Goal: Transaction & Acquisition: Purchase product/service

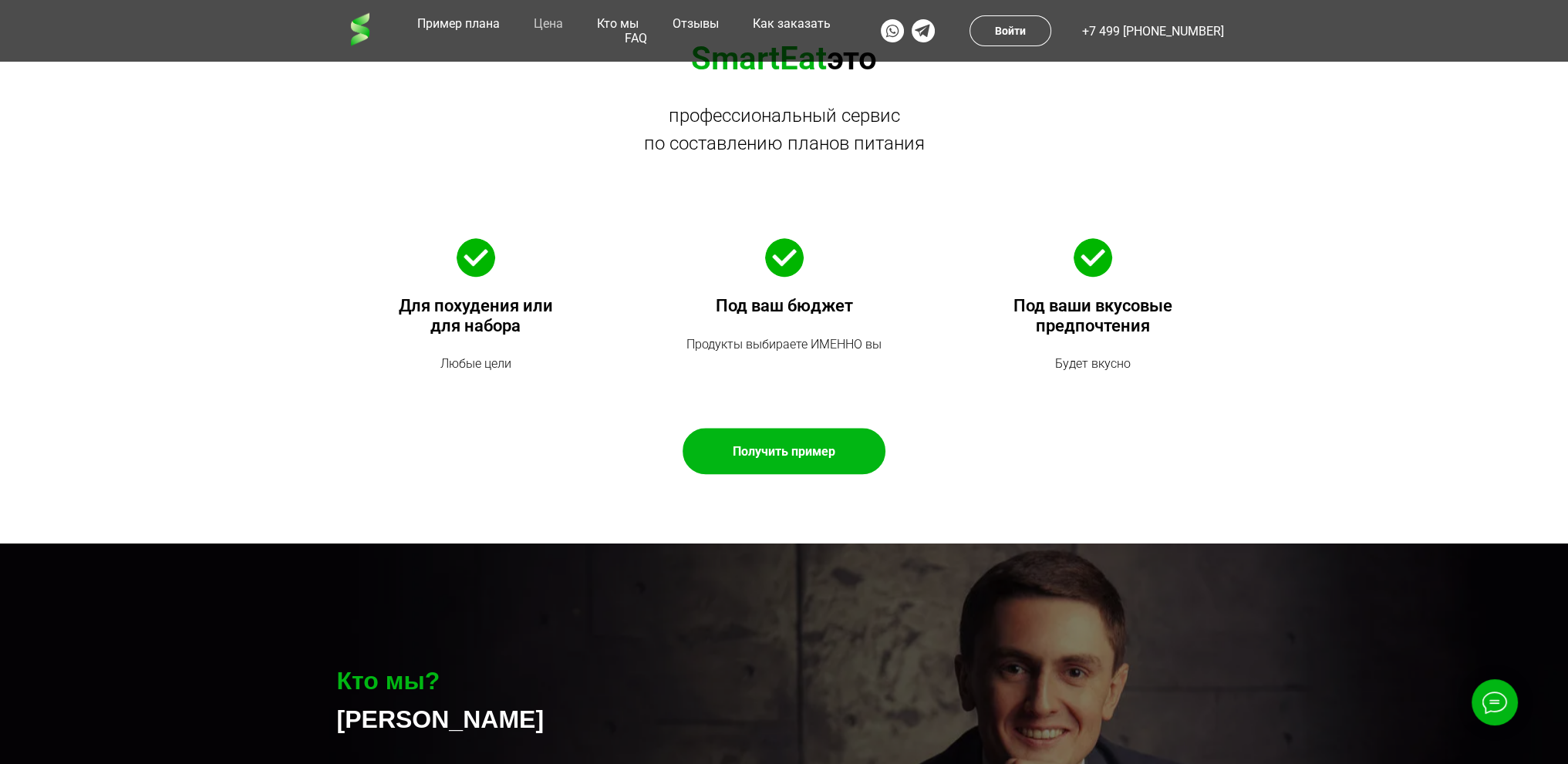
scroll to position [2160, 0]
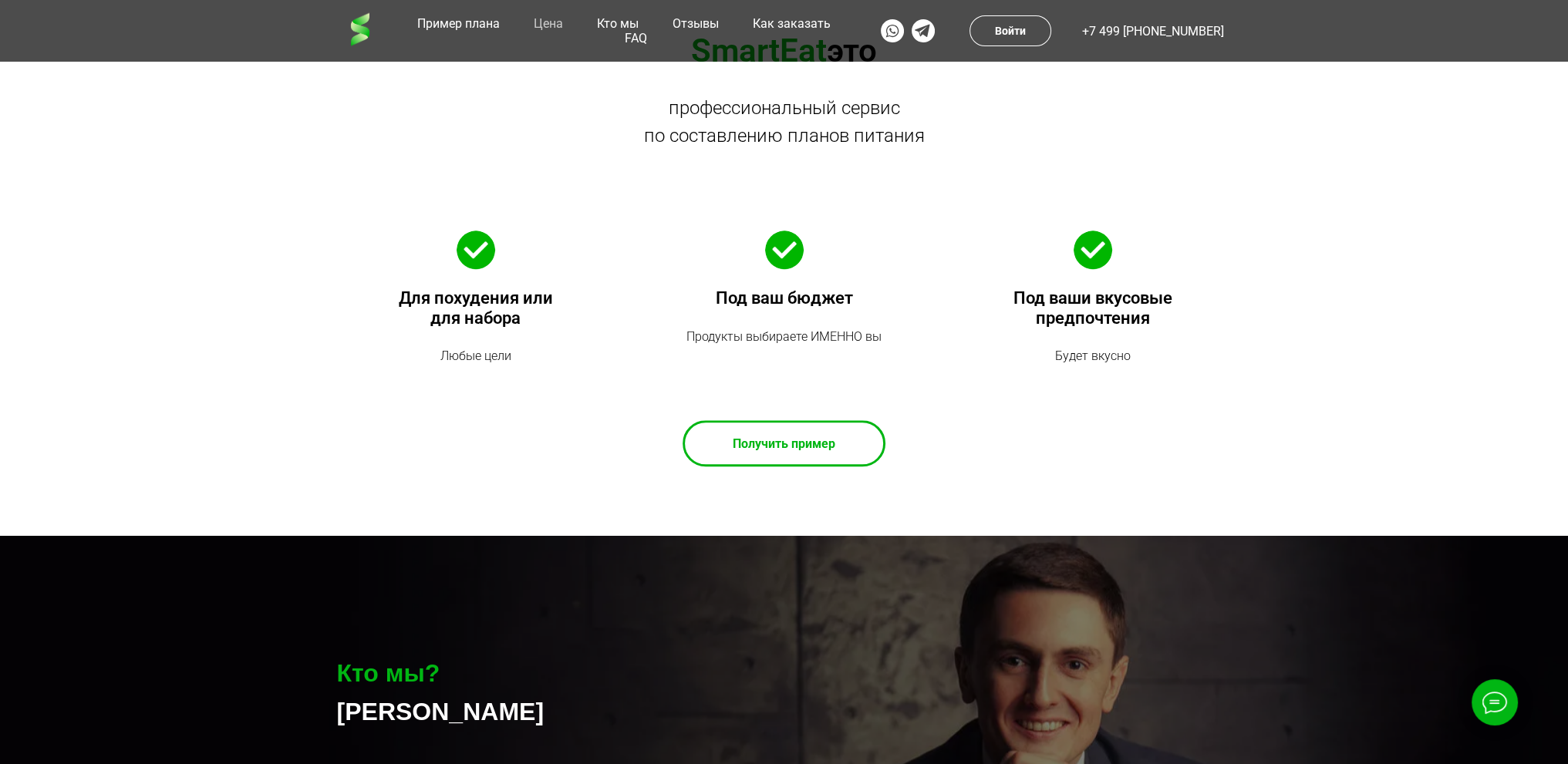
click at [769, 464] on div at bounding box center [784, 443] width 198 height 42
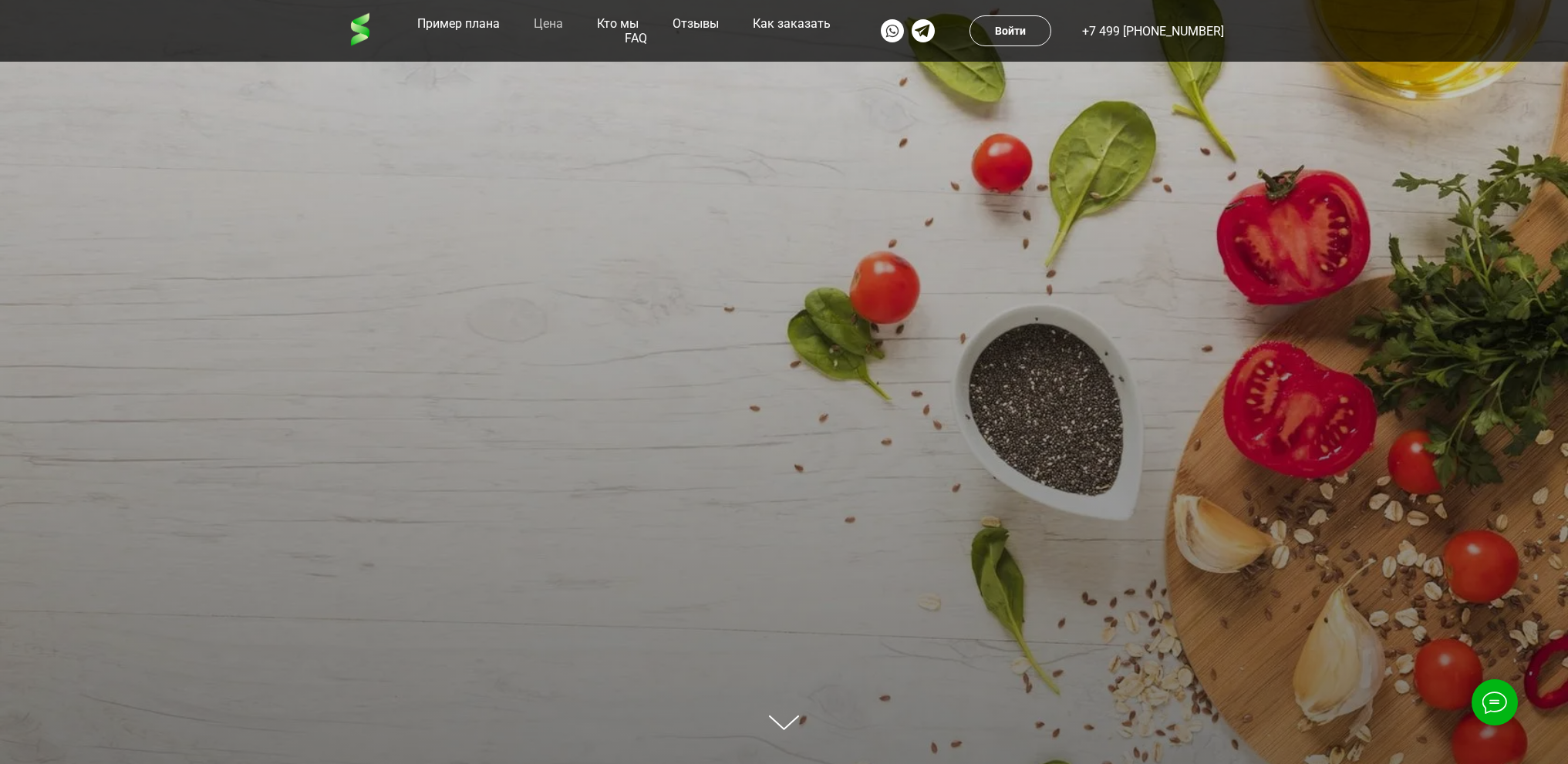
scroll to position [2160, 0]
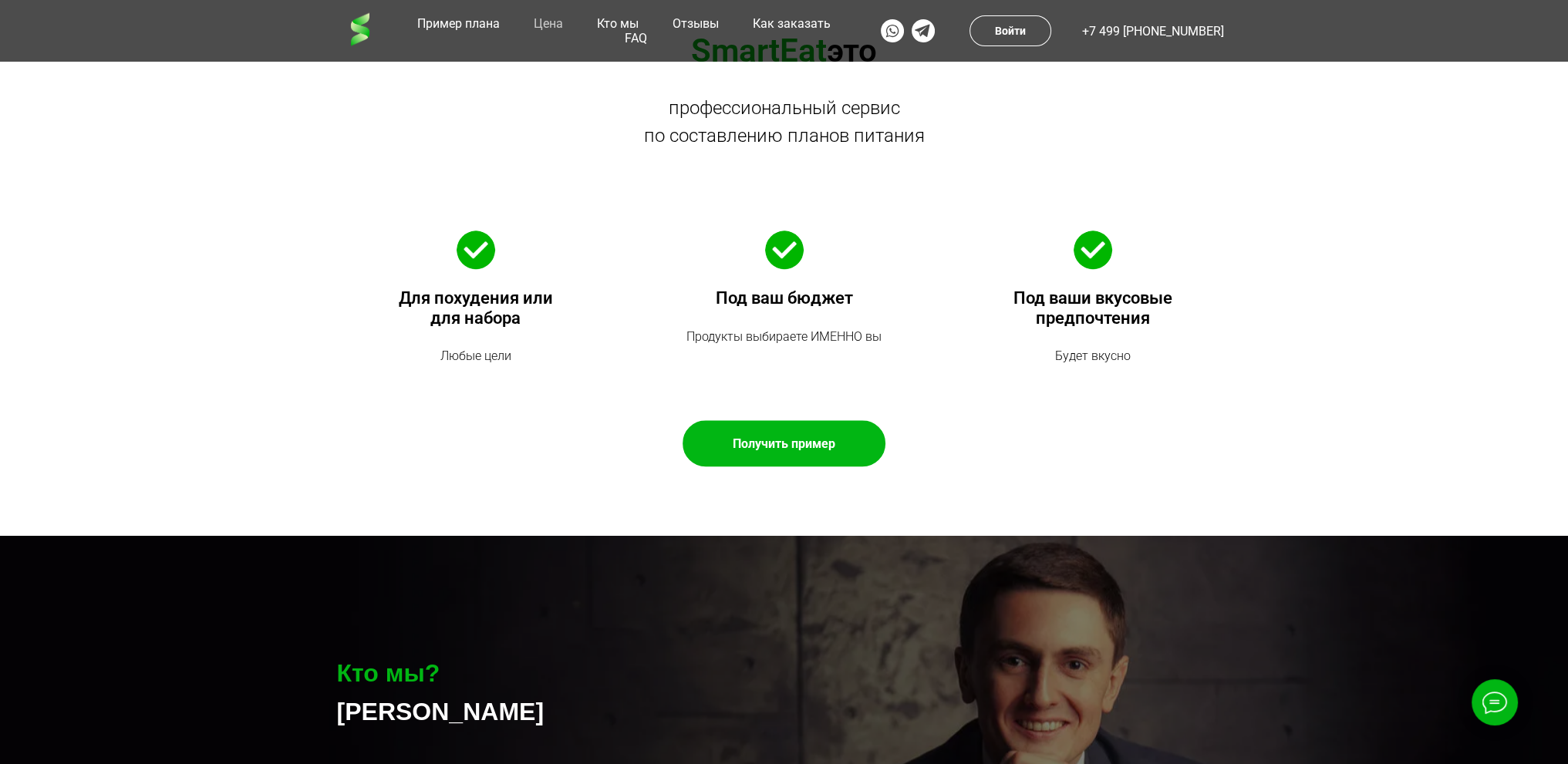
click at [561, 24] on link "Цена" at bounding box center [548, 24] width 37 height 15
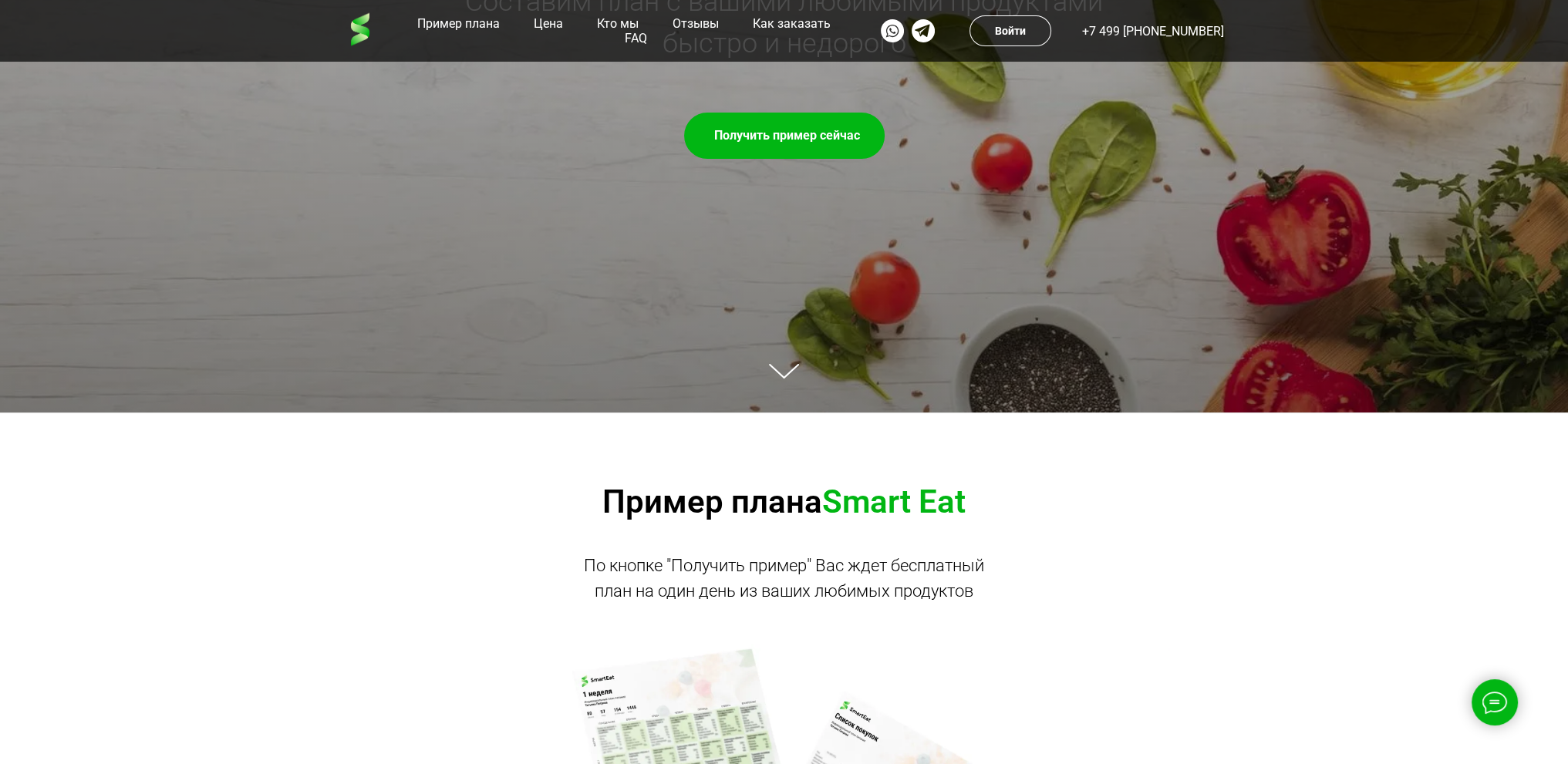
scroll to position [297, 0]
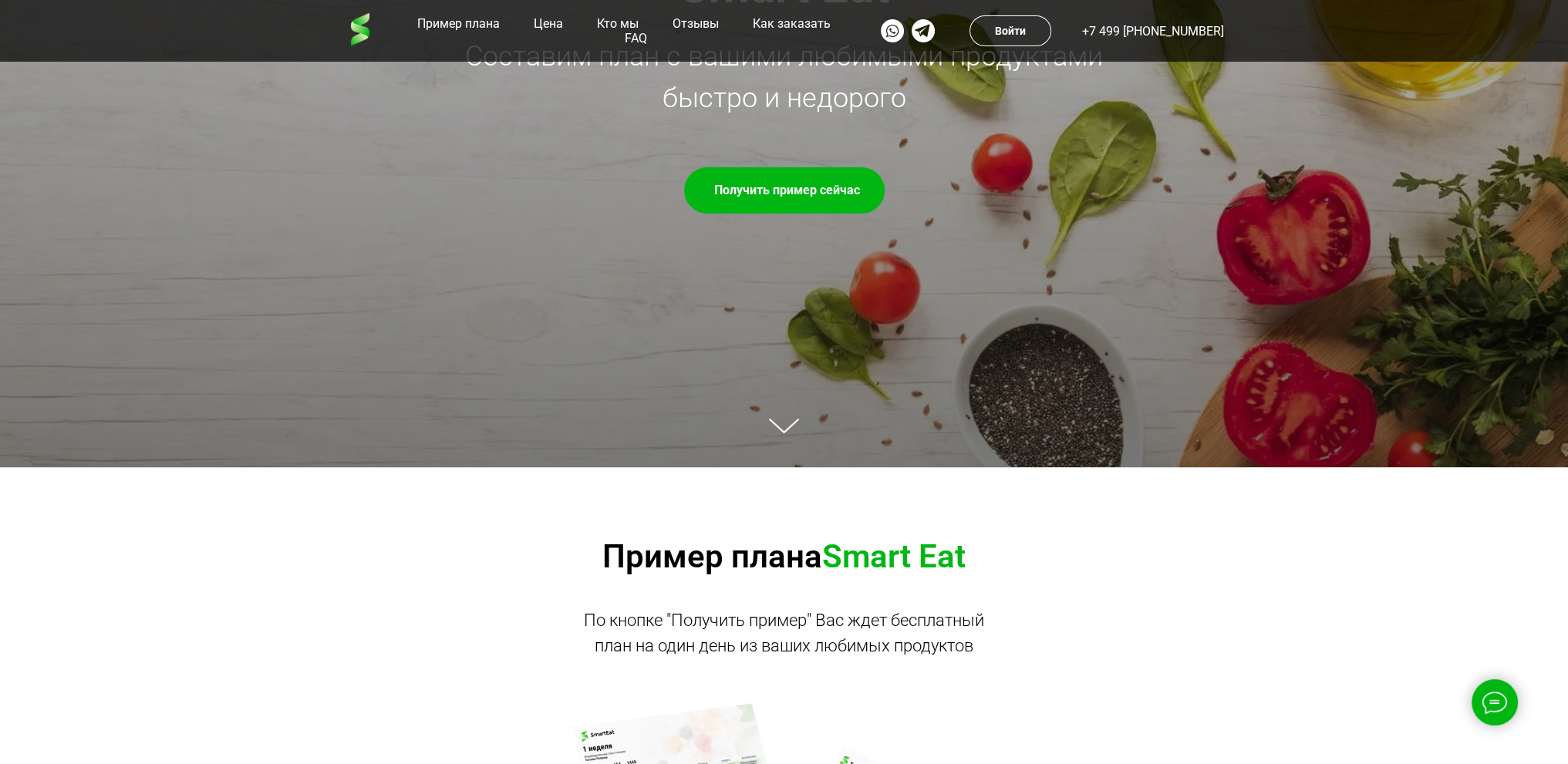
click at [804, 40] on div "Пример плана Цена Кто мы Отзывы Как заказать FAQ" at bounding box center [630, 31] width 447 height 61
click at [803, 31] on link "Как заказать" at bounding box center [791, 24] width 86 height 15
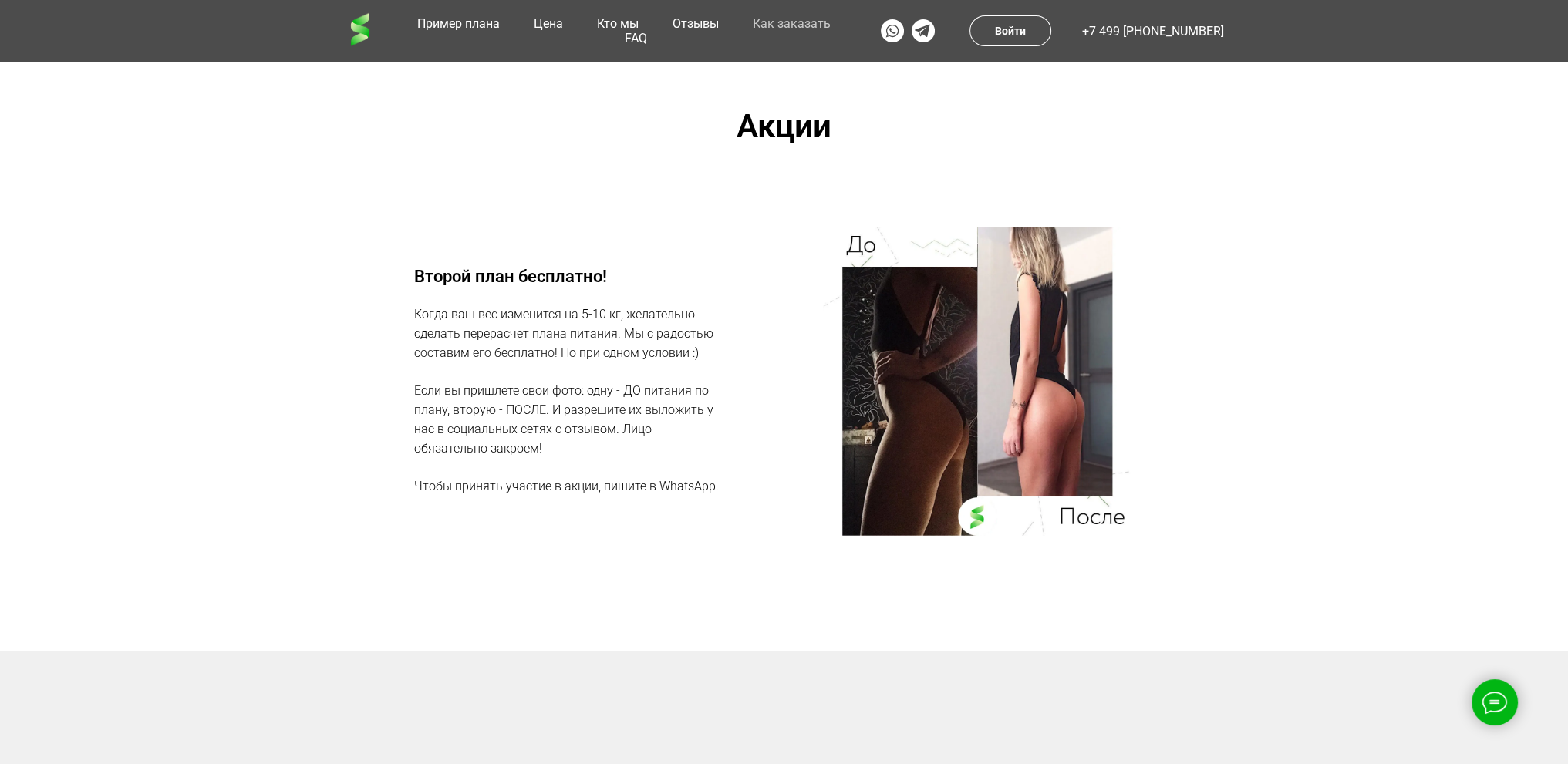
scroll to position [6397, 0]
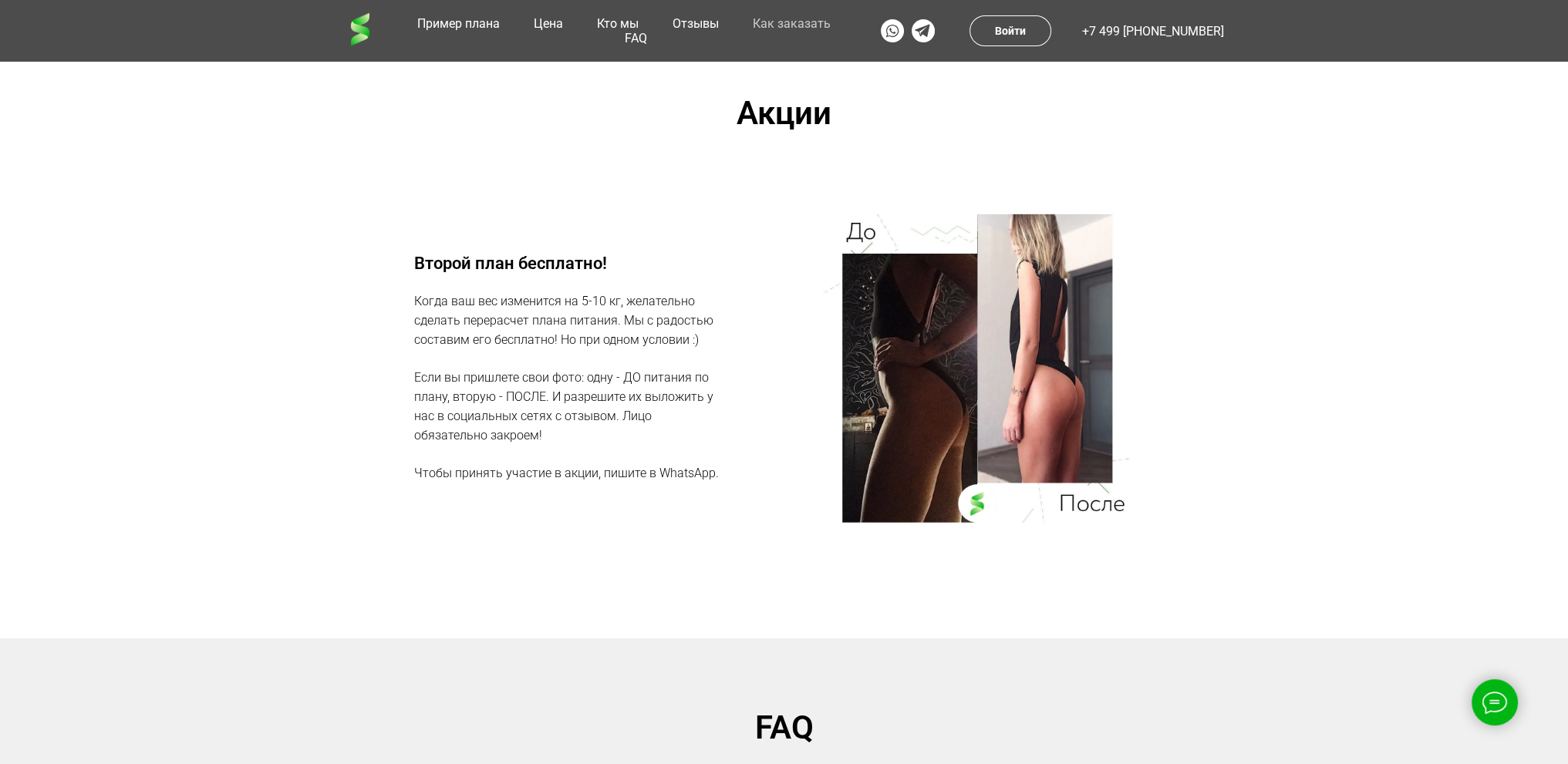
drag, startPoint x: 873, startPoint y: 270, endPoint x: 671, endPoint y: 252, distance: 202.8
click at [671, 252] on div "Второй план бесплатно! Когда ваш вес изменится на 5-10 кг, желательно сделать п…" at bounding box center [568, 368] width 308 height 308
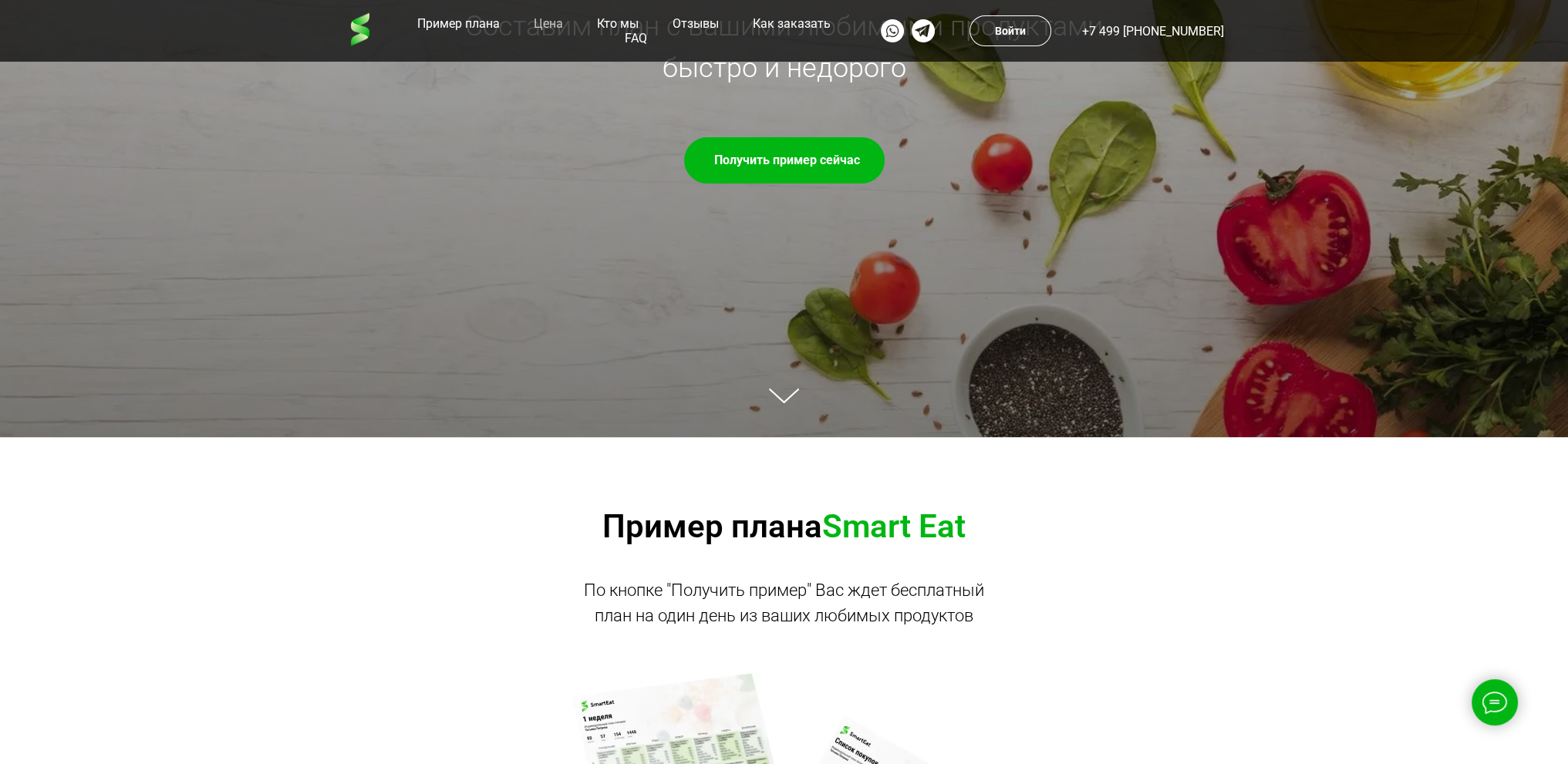
scroll to position [0, 0]
